Goal: Communication & Community: Answer question/provide support

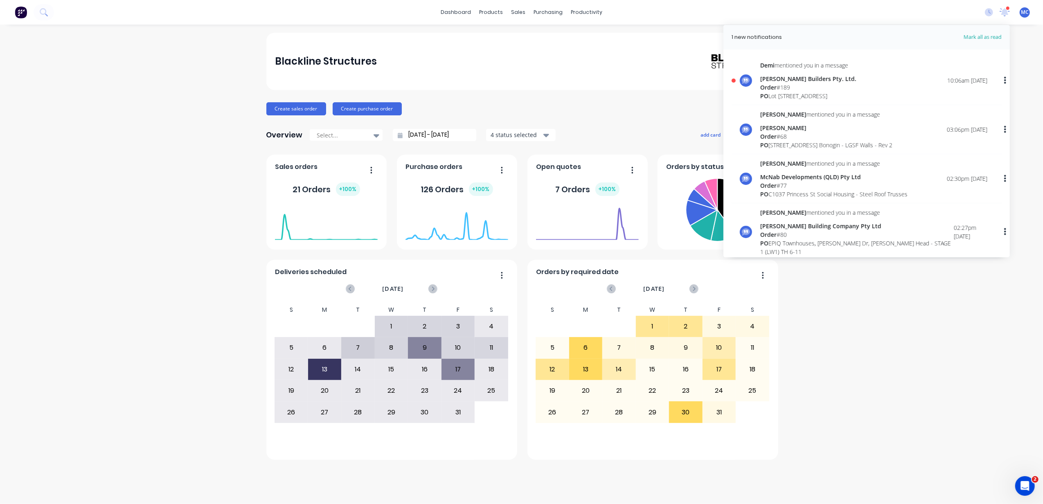
click at [801, 89] on div "Order # 189" at bounding box center [808, 87] width 96 height 9
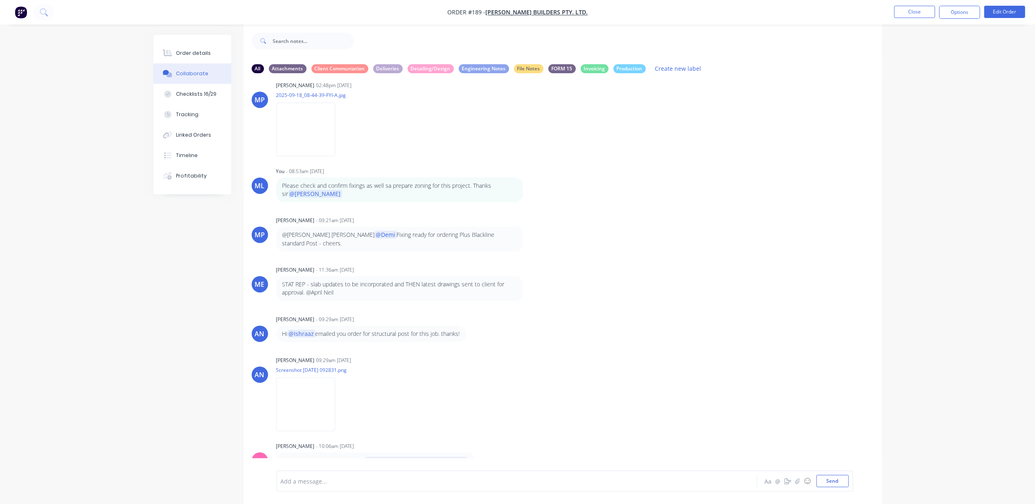
scroll to position [13, 0]
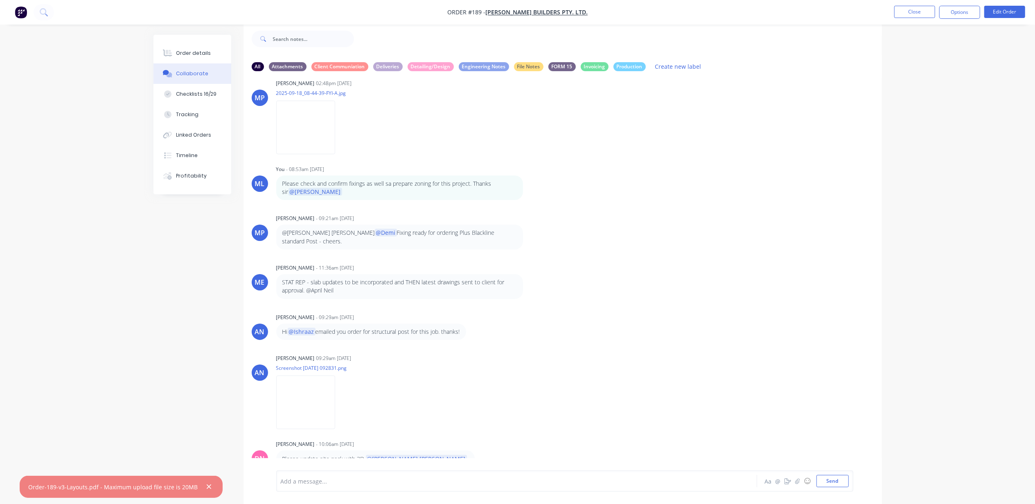
click at [337, 455] on div "Please update site pack with 3D. @[PERSON_NAME] [PERSON_NAME]" at bounding box center [375, 459] width 186 height 9
drag, startPoint x: 337, startPoint y: 448, endPoint x: 302, endPoint y: 477, distance: 46.2
click at [302, 477] on div at bounding box center [494, 481] width 426 height 9
click at [817, 480] on button "Send" at bounding box center [832, 481] width 32 height 12
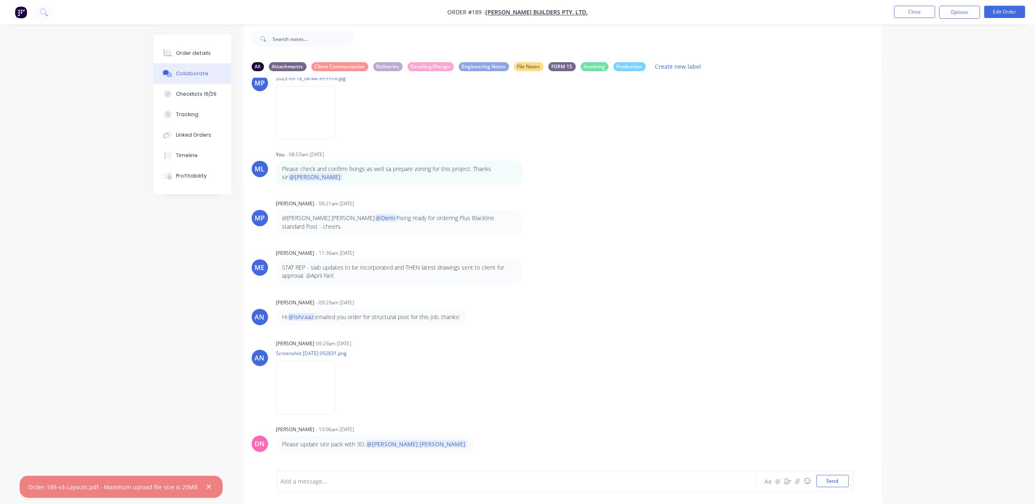
scroll to position [161, 0]
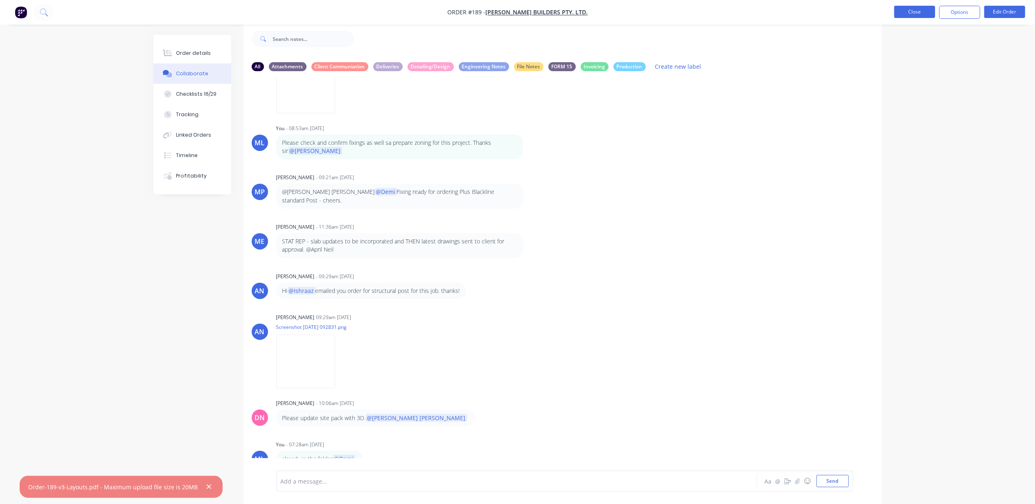
click at [911, 15] on button "Close" at bounding box center [914, 12] width 41 height 12
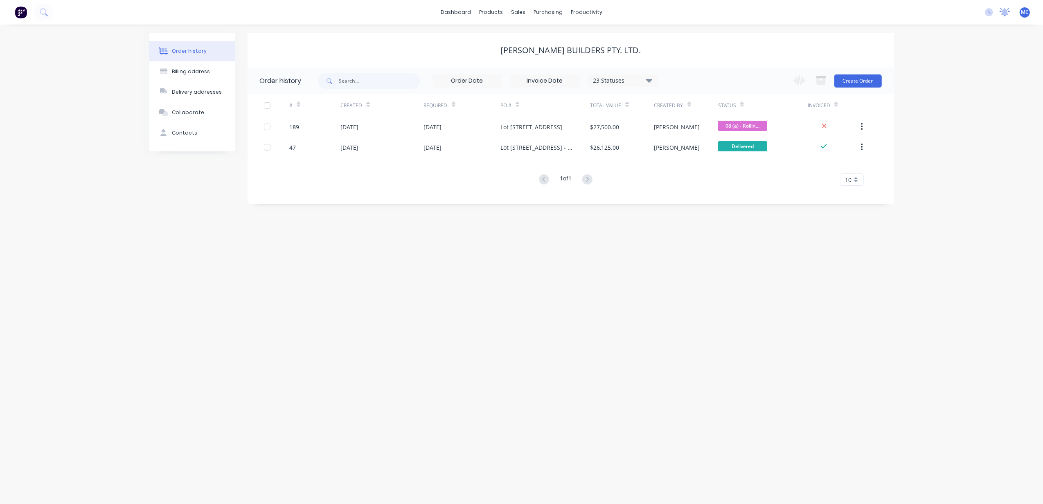
click at [1003, 14] on icon at bounding box center [1004, 11] width 7 height 7
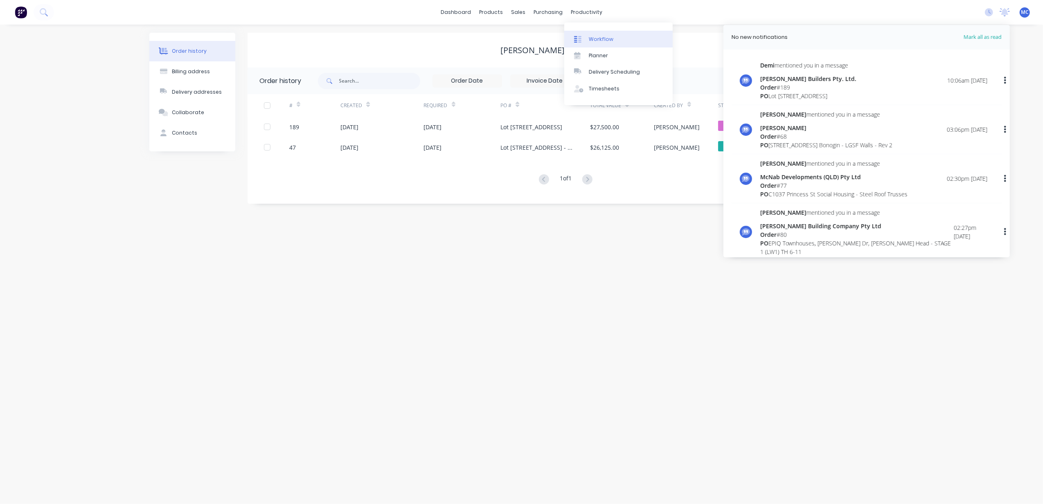
click at [597, 40] on div "Workflow" at bounding box center [601, 39] width 25 height 7
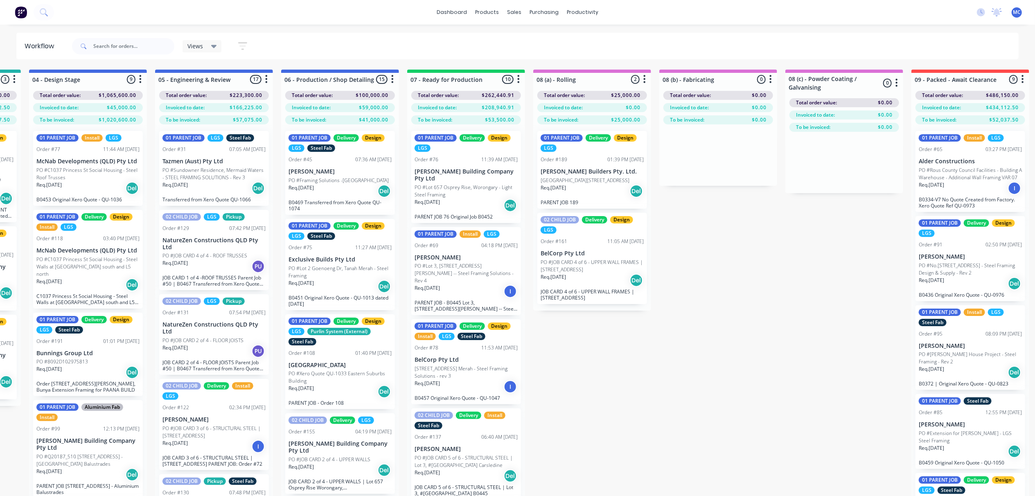
scroll to position [0, 365]
click at [316, 372] on p "PO #Xero Quote QU-1033 Eastern Suburbs Building" at bounding box center [341, 377] width 103 height 15
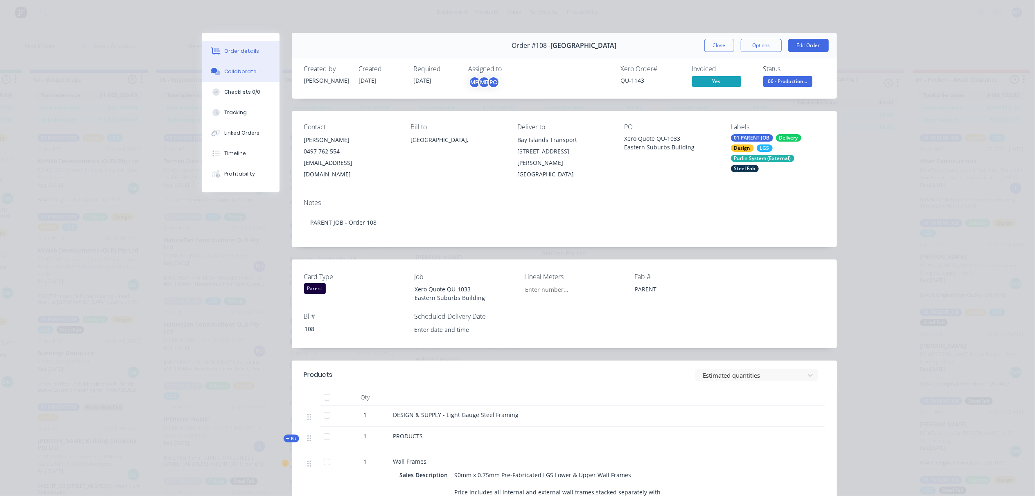
click at [232, 69] on div "Collaborate" at bounding box center [240, 71] width 32 height 7
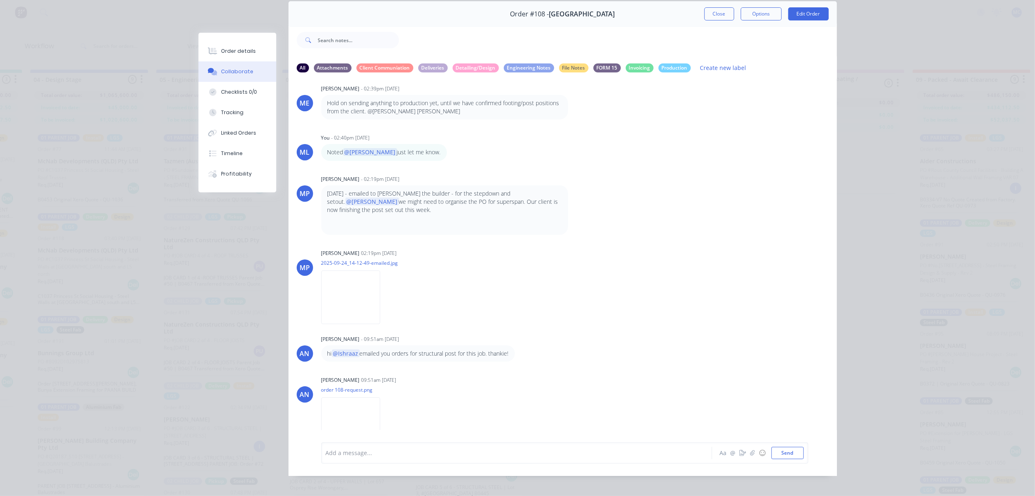
scroll to position [46, 0]
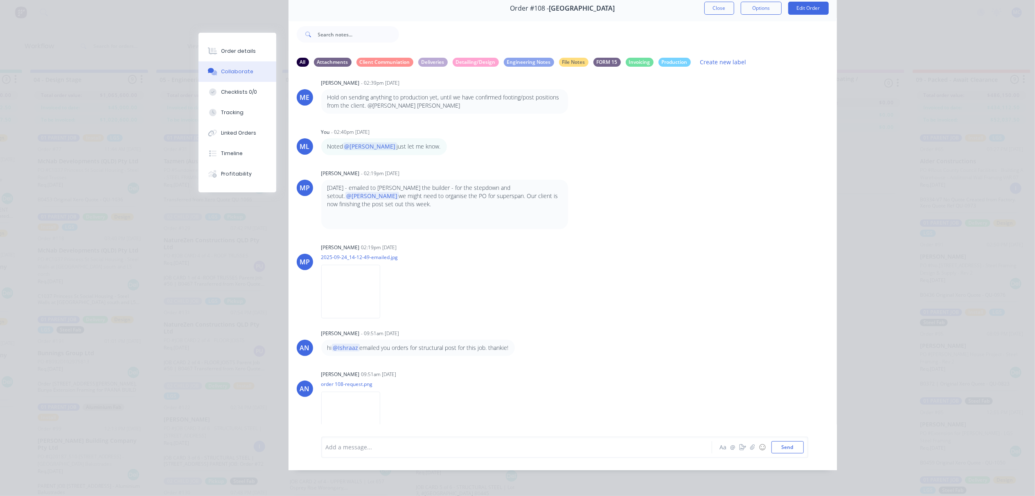
click at [363, 392] on img at bounding box center [350, 419] width 59 height 54
